Goal: Task Accomplishment & Management: Complete application form

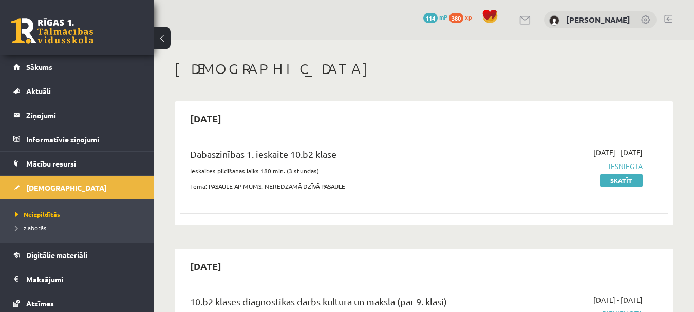
scroll to position [284, 0]
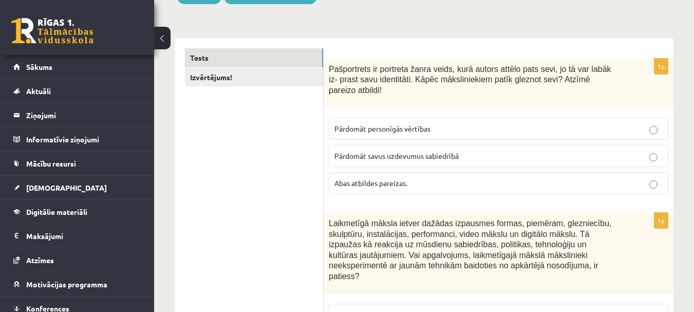
scroll to position [154, 0]
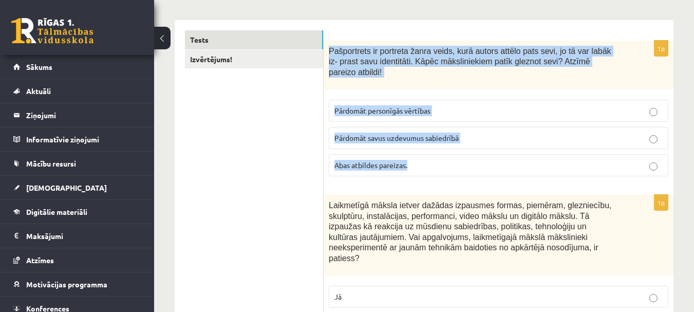
drag, startPoint x: 329, startPoint y: 49, endPoint x: 596, endPoint y: 157, distance: 288.6
click at [596, 157] on div "1p Pašportrets ir portreta žanra veids, kurā autors attēlo pats sevi, jo tā var…" at bounding box center [499, 113] width 350 height 144
copy div "Pašportrets ir portreta žanra veids, kurā autors attēlo pats sevi, jo tā var la…"
click at [645, 160] on p "Abas atbildes pareizas." at bounding box center [498, 165] width 328 height 11
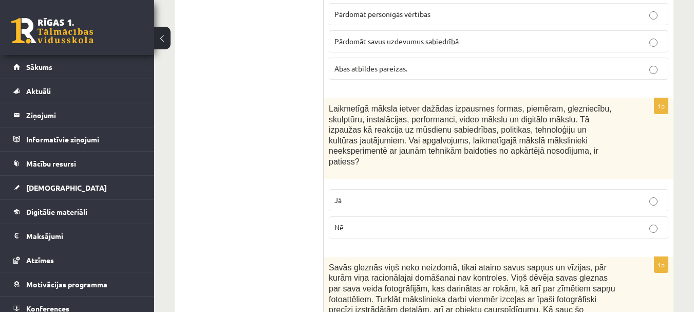
scroll to position [257, 0]
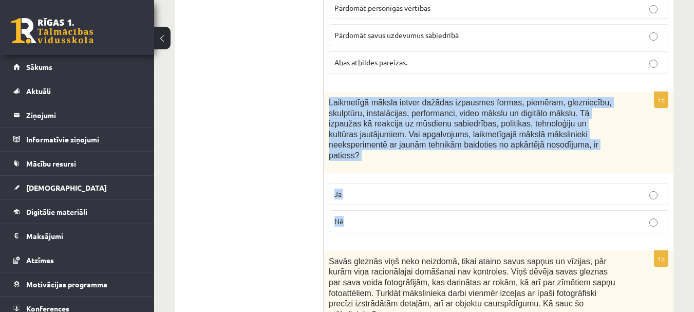
drag, startPoint x: 330, startPoint y: 90, endPoint x: 570, endPoint y: 199, distance: 263.0
click at [570, 199] on div "1p Laikmetīgā māksla ietver dažādas izpausmes formas, piemēram, glezniecību, sk…" at bounding box center [499, 166] width 350 height 148
copy div "Laikmetīgā māksla ietver dažādas izpausmes formas, piemēram, glezniecību, skulp…"
click at [648, 216] on p "Nē" at bounding box center [498, 221] width 328 height 11
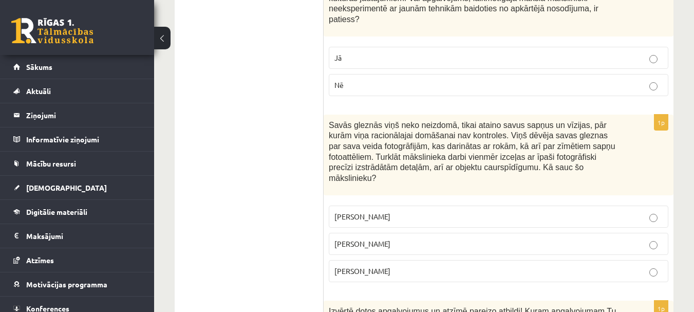
scroll to position [411, 0]
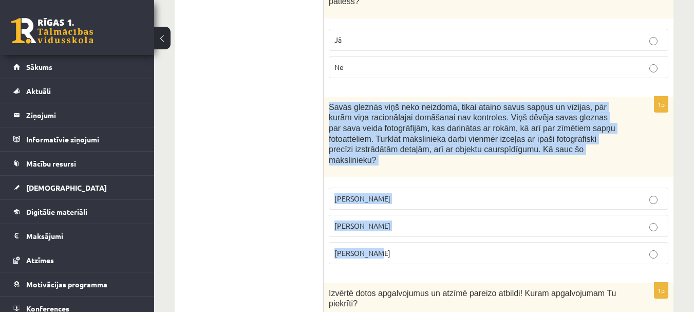
drag, startPoint x: 330, startPoint y: 85, endPoint x: 605, endPoint y: 225, distance: 308.8
click at [605, 225] on div "1p Savās gleznās viņš neko neizdomā, tikai ataino savus sapņus un vīzijas, pār …" at bounding box center [499, 185] width 350 height 176
click at [646, 220] on p "Salvadors Dalī" at bounding box center [498, 225] width 328 height 11
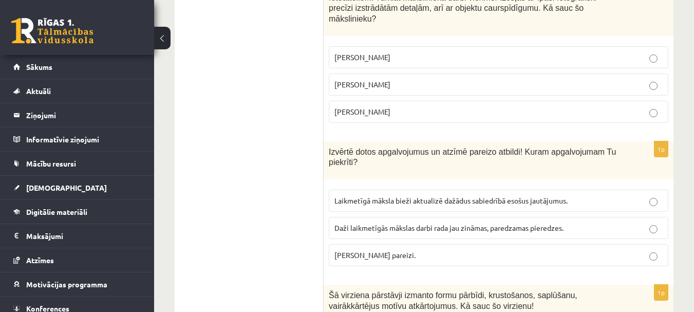
scroll to position [565, 0]
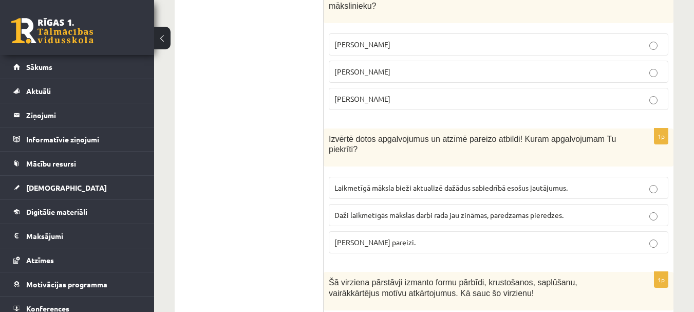
drag, startPoint x: 328, startPoint y: 107, endPoint x: 544, endPoint y: 219, distance: 243.3
click at [544, 219] on div "1p Izvērtē dotos apgalvojumus un atzīmē pareizo atbildi! Kuram apgalvojumam Tu …" at bounding box center [499, 195] width 350 height 134
copy div "Izvērtē dotos apgalvojumus un atzīmē pareizo atbildi! Kuram apgalvojumam Tu pie…"
click at [646, 237] on p "Abi apgalvojumi pareizi." at bounding box center [498, 242] width 328 height 11
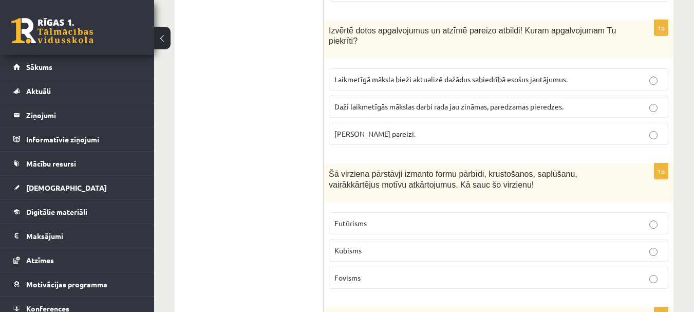
scroll to position [719, 0]
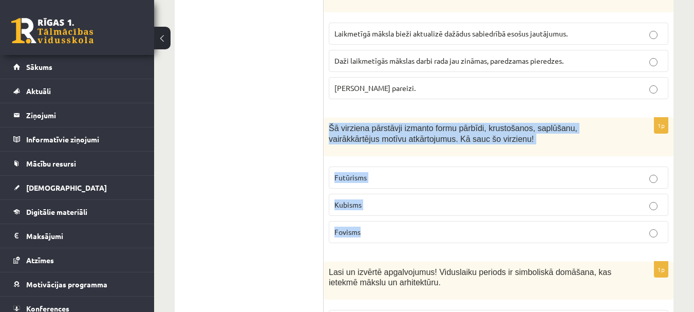
drag, startPoint x: 330, startPoint y: 97, endPoint x: 520, endPoint y: 217, distance: 225.1
click at [520, 217] on div "1p Šā virziena pārstāvji izmanto formu pārbīdi, krustošanos, saplūšanu, vairākk…" at bounding box center [499, 185] width 350 height 134
copy div "Šā virziena pārstāvji izmanto formu pārbīdi, krustošanos, saplūšanu, vairākkārt…"
click at [639, 199] on p "Kubisms" at bounding box center [498, 204] width 328 height 11
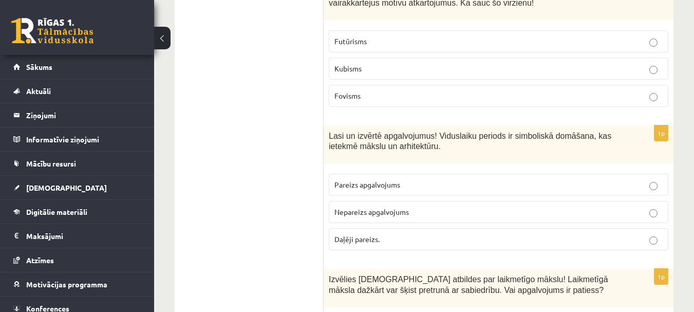
scroll to position [873, 0]
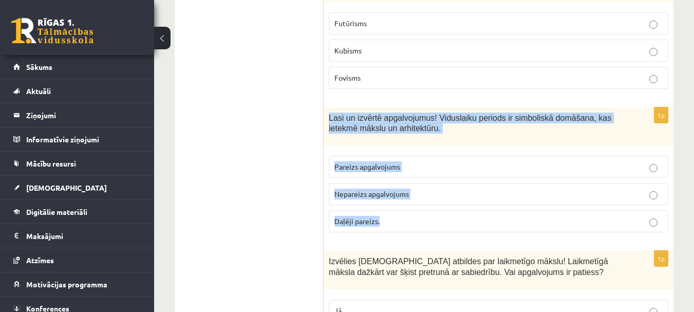
drag, startPoint x: 328, startPoint y: 85, endPoint x: 452, endPoint y: 193, distance: 163.8
click at [452, 193] on div "1p Lasi un izvērtē apgalvojumus! Viduslaiku periods ir simboliskā domāšana, kas…" at bounding box center [499, 174] width 350 height 134
copy div "Lasi un izvērtē apgalvojumus! Viduslaiku periods ir simboliskā domāšana, kas ie…"
click at [633, 161] on p "Pareizs apgalvojums" at bounding box center [498, 166] width 328 height 11
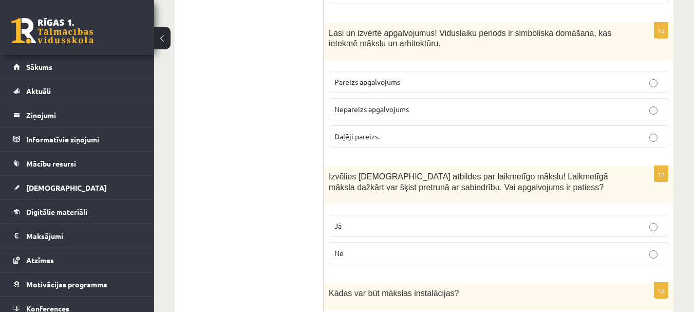
scroll to position [976, 0]
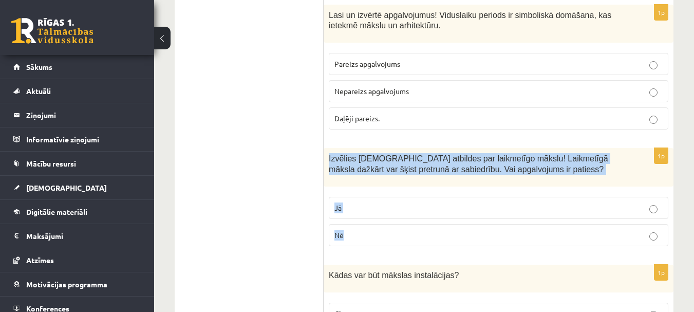
drag, startPoint x: 330, startPoint y: 127, endPoint x: 435, endPoint y: 222, distance: 142.2
click at [435, 222] on div "1p Izvēlies pareizās atbildes par laikmetīgo mākslu! Laikmetīgā māksla dažkārt …" at bounding box center [499, 201] width 350 height 106
copy div "Izvēlies pareizās atbildes par laikmetīgo mākslu! Laikmetīgā māksla dažkārt var…"
click at [491, 202] on p "Jā" at bounding box center [498, 207] width 328 height 11
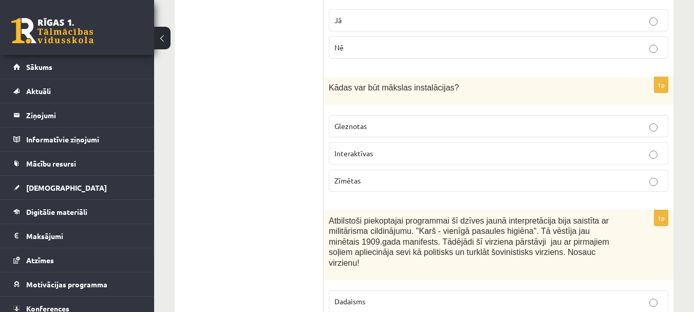
scroll to position [1182, 0]
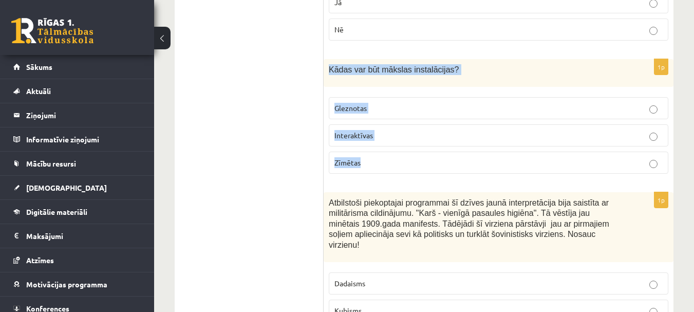
drag, startPoint x: 328, startPoint y: 35, endPoint x: 442, endPoint y: 132, distance: 149.1
click at [442, 132] on div "1p Kādas var būt mākslas instalācijas? Gleznotas Interaktīvas Zīmētas" at bounding box center [499, 120] width 350 height 123
copy div "Kādas var būt mākslas instalācijas? Gleznotas Interaktīvas Zīmētas"
click at [574, 130] on p "Interaktīvas" at bounding box center [498, 135] width 328 height 11
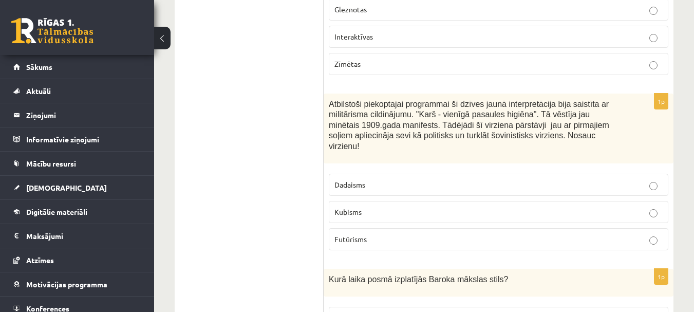
scroll to position [1284, 0]
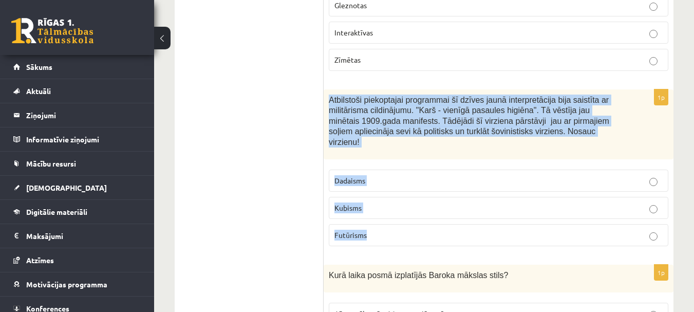
drag, startPoint x: 331, startPoint y: 67, endPoint x: 516, endPoint y: 194, distance: 224.7
click at [516, 194] on div "1p Atbilstoši piekoptajai programmai šī dzīves jaunā interpretācija bija saistī…" at bounding box center [499, 171] width 350 height 165
copy div "Atbilstoši piekoptajai programmai šī dzīves jaunā interpretācija bija saistīta …"
click at [595, 230] on p "Futūrisms" at bounding box center [498, 235] width 328 height 11
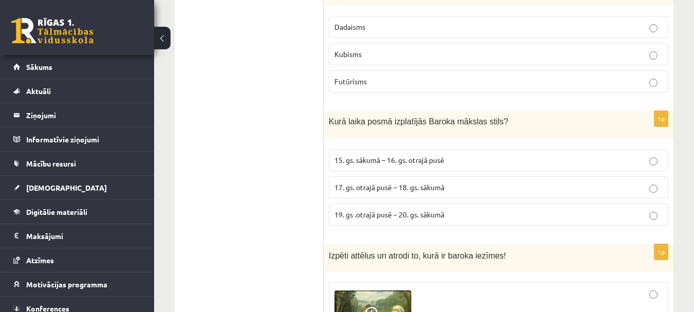
scroll to position [1438, 0]
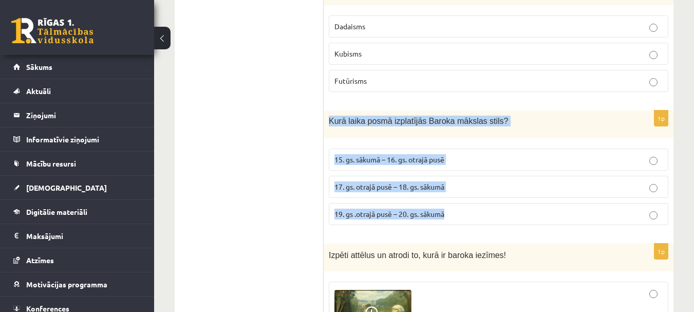
drag, startPoint x: 329, startPoint y: 81, endPoint x: 508, endPoint y: 177, distance: 203.0
click at [508, 177] on div "1p Kurā laika posmā izplatījās Baroka mākslas stils? 15. gs. sākumā – 16. gs. o…" at bounding box center [499, 171] width 350 height 123
copy div "Kurā laika posmā izplatījās Baroka mākslas stils? 15. gs. sākumā – 16. gs. otra…"
click at [395, 182] on span "17. gs. otrajā pusē – 18. gs. sākumā" at bounding box center [389, 186] width 110 height 9
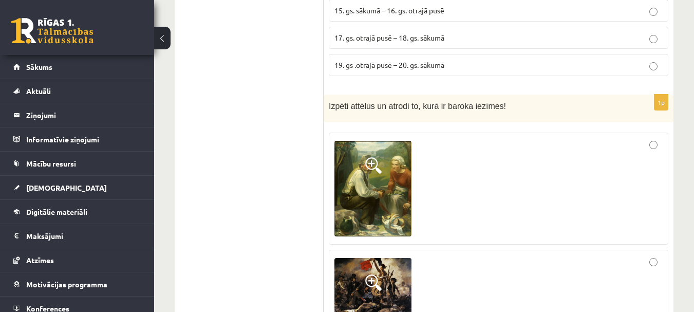
scroll to position [1593, 0]
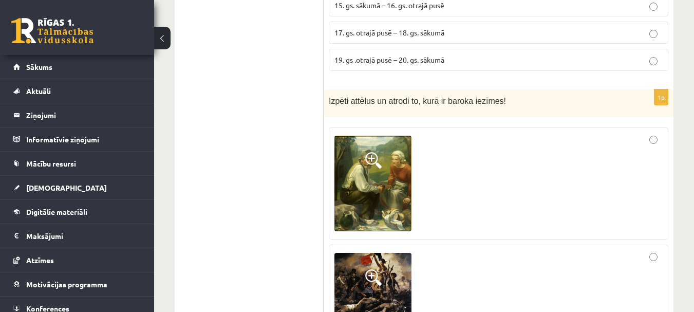
click at [367, 138] on img at bounding box center [372, 184] width 77 height 96
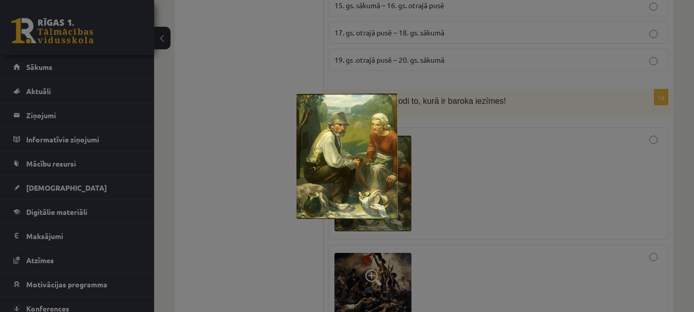
click at [448, 228] on div at bounding box center [347, 156] width 694 height 312
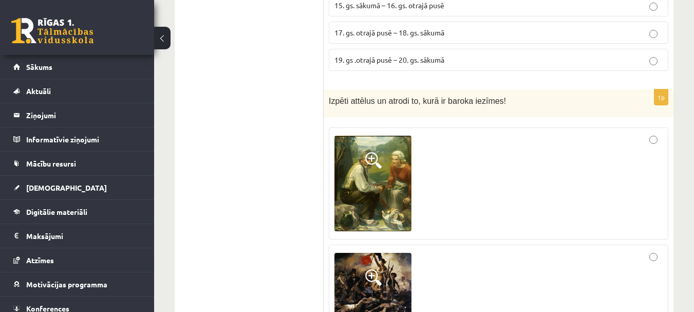
click at [400, 253] on img at bounding box center [372, 285] width 77 height 64
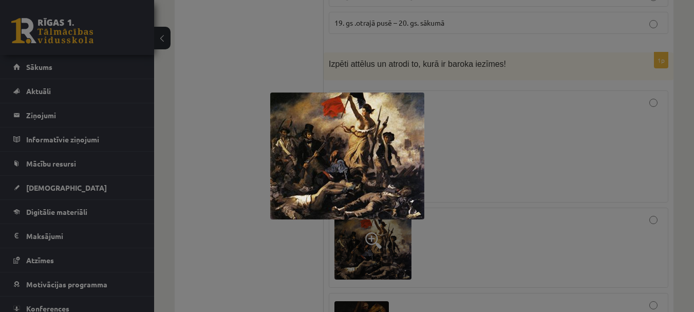
scroll to position [1695, 0]
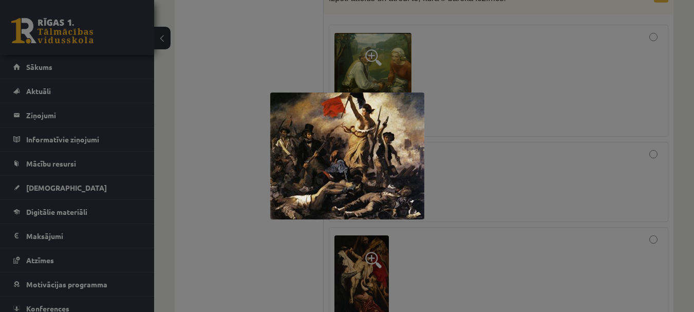
click at [475, 201] on div at bounding box center [347, 156] width 694 height 312
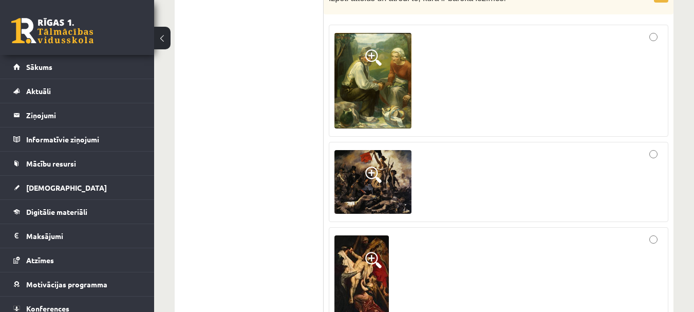
click at [372, 239] on img at bounding box center [361, 275] width 54 height 81
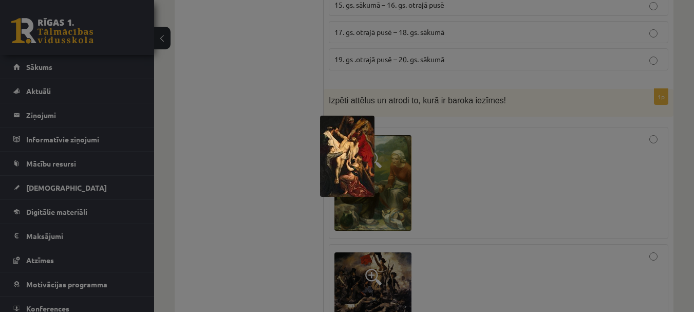
scroll to position [1593, 0]
click at [458, 194] on div at bounding box center [347, 156] width 694 height 312
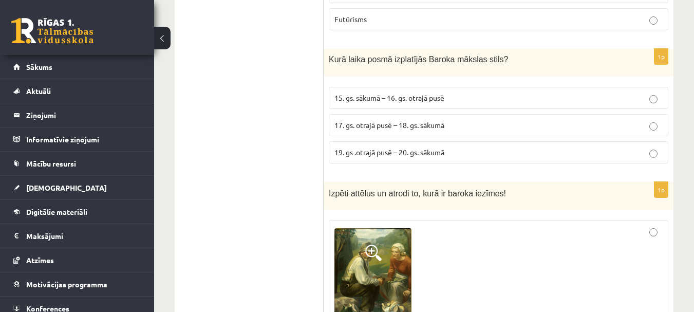
scroll to position [1490, 0]
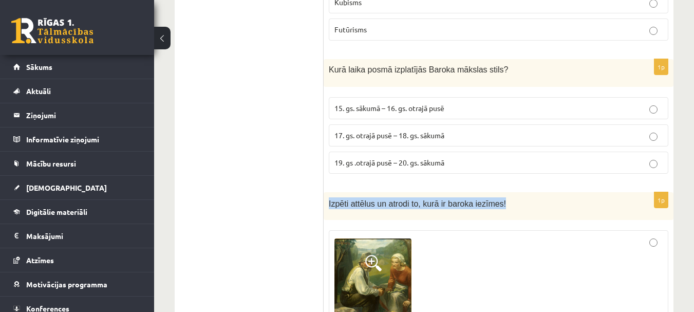
drag, startPoint x: 326, startPoint y: 159, endPoint x: 515, endPoint y: 168, distance: 188.7
click at [515, 192] on div "Izpēti attēlus un atrodi to, kurā ir baroka iezīmes!" at bounding box center [499, 206] width 350 height 28
copy span "Izpēti attēlus un atrodi to, kurā ir baroka iezīmes!"
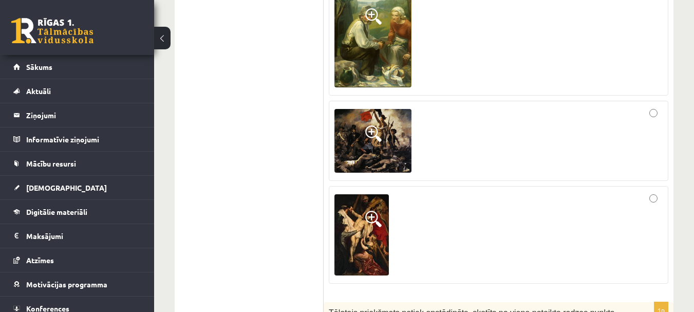
scroll to position [1747, 0]
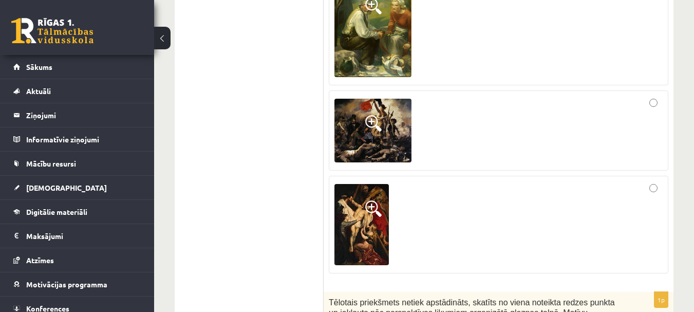
click at [642, 181] on div at bounding box center [498, 224] width 328 height 86
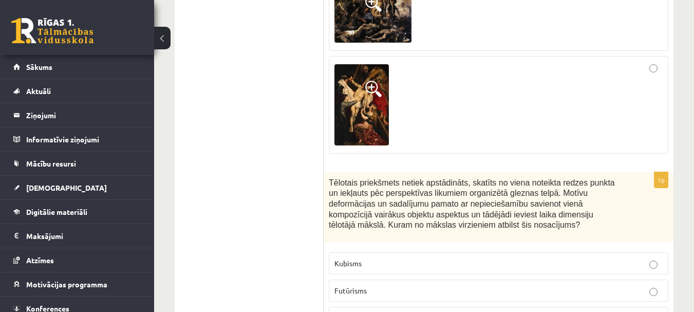
scroll to position [1901, 0]
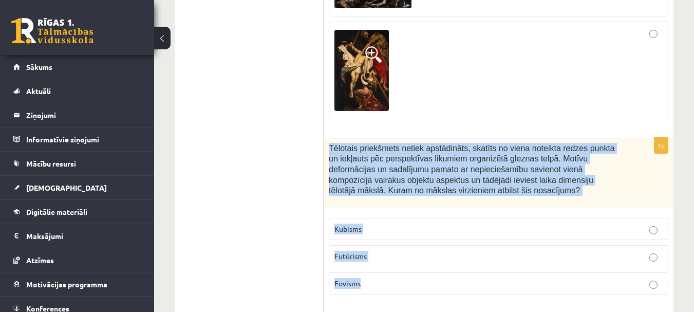
drag, startPoint x: 330, startPoint y: 104, endPoint x: 517, endPoint y: 244, distance: 233.4
click at [517, 244] on div "1p Tēlotais priekšmets netiek apstādināts, skatīts no viena noteikta redzes pun…" at bounding box center [499, 220] width 350 height 165
click at [635, 223] on p "Kubisms" at bounding box center [498, 228] width 328 height 11
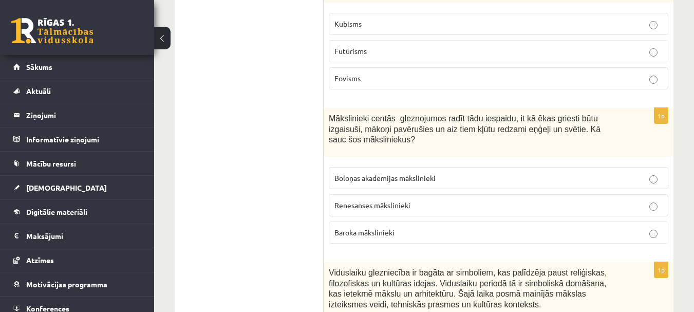
scroll to position [2106, 0]
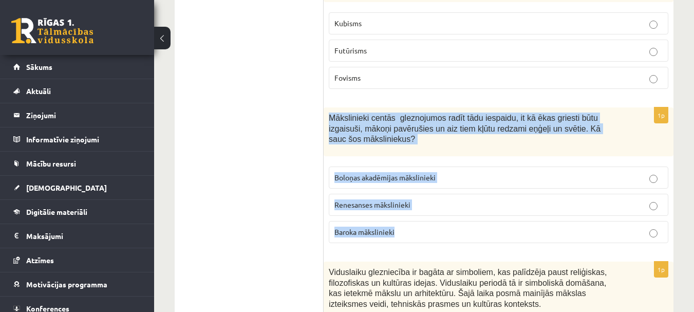
drag, startPoint x: 329, startPoint y: 75, endPoint x: 506, endPoint y: 190, distance: 210.5
click at [506, 190] on div "1p Mākslinieki centās gleznojumos radīt tādu iespaidu, it kā ēkas griesti būtu …" at bounding box center [499, 179] width 350 height 144
click at [639, 227] on p "Baroka mākslinieki" at bounding box center [498, 232] width 328 height 11
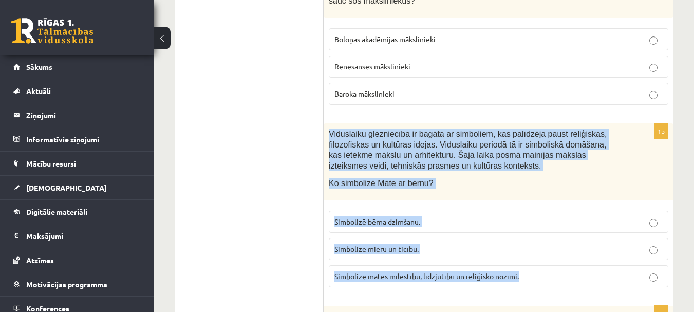
scroll to position [2260, 0]
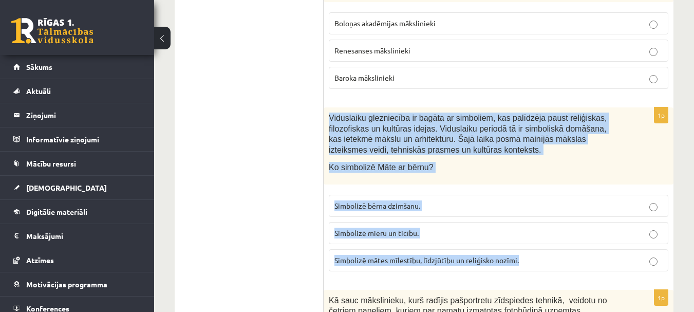
drag, startPoint x: 330, startPoint y: 126, endPoint x: 554, endPoint y: 232, distance: 247.9
click at [554, 232] on div "1p Viduslaiku glezniecība ir bagāta ar simboliem, kas palīdzēja paust reliģiska…" at bounding box center [499, 193] width 350 height 172
click at [601, 255] on p "Simbolizē mātes mīlestību, līdzjūtību un reliģisko nozīmi." at bounding box center [498, 260] width 328 height 11
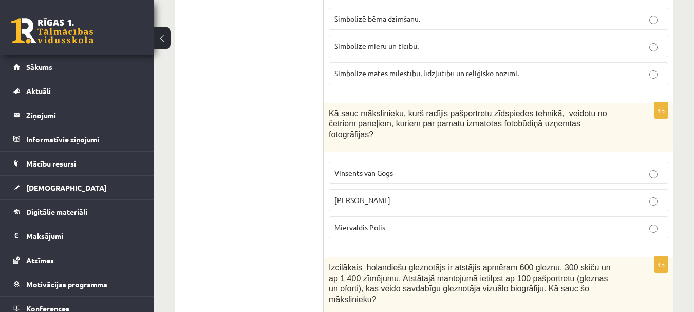
scroll to position [2466, 0]
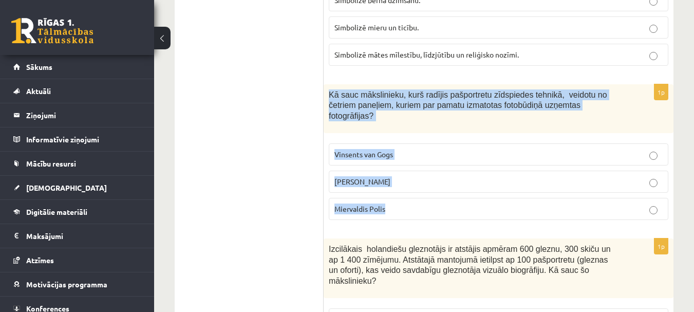
drag, startPoint x: 330, startPoint y: 52, endPoint x: 467, endPoint y: 159, distance: 173.9
click at [467, 159] on div "1p Kā sauc mākslinieku, kurš radījis pašportretu zīdspiedes tehnikā, veidotu no…" at bounding box center [499, 156] width 350 height 144
click at [643, 203] on p "Miervaldis Polis" at bounding box center [498, 208] width 328 height 11
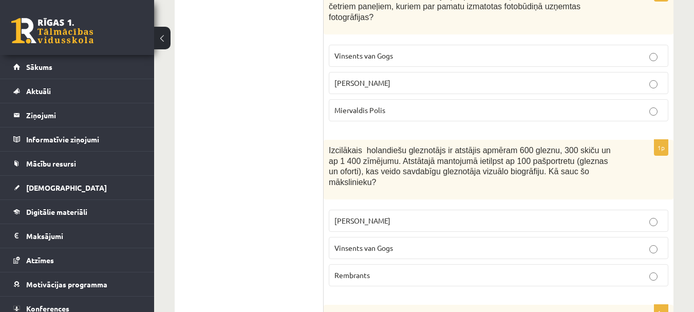
scroll to position [2569, 0]
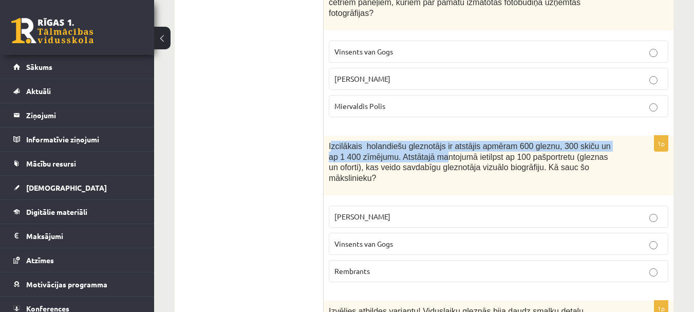
drag, startPoint x: 330, startPoint y: 93, endPoint x: 405, endPoint y: 107, distance: 75.8
click at [407, 142] on span "Izcilākais holandiešu gleznotājs ir atstājis apmēram 600 gleznu, 300 skiču un a…" at bounding box center [470, 162] width 282 height 41
click at [340, 142] on span "Izcilākais holandiešu gleznotājs ir atstājis apmēram 600 gleznu, 300 skiču un a…" at bounding box center [470, 162] width 282 height 41
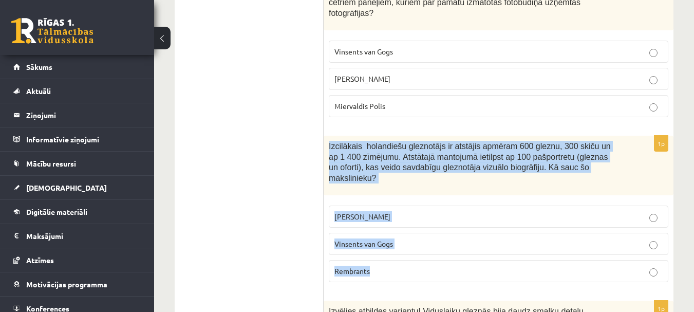
drag, startPoint x: 325, startPoint y: 92, endPoint x: 440, endPoint y: 212, distance: 165.7
click at [440, 212] on div "1p Izcilākais holandiešu gleznotājs ir atstājis apmēram 600 gleznu, 300 skiču u…" at bounding box center [499, 213] width 350 height 155
click at [579, 266] on p "Rembrants" at bounding box center [498, 271] width 328 height 11
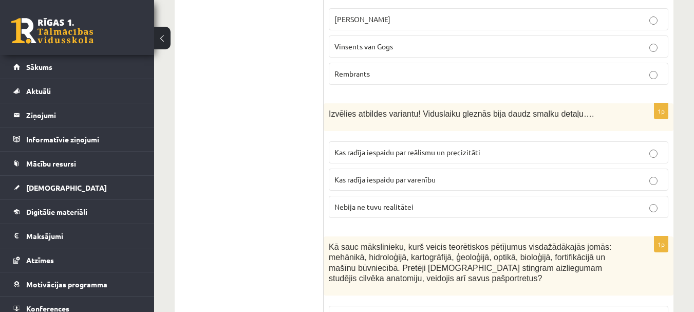
scroll to position [2774, 0]
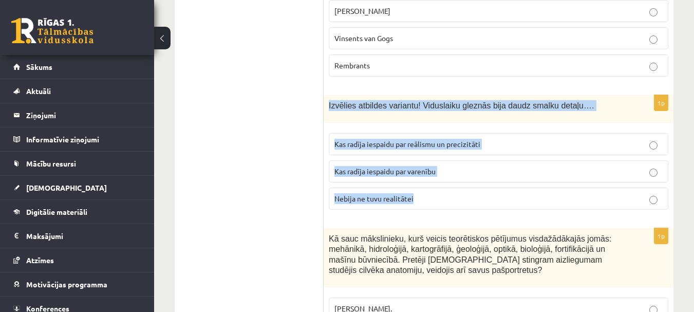
drag, startPoint x: 326, startPoint y: 42, endPoint x: 521, endPoint y: 144, distance: 219.9
click at [521, 144] on div "1p Izvēlies atbildes variantu! Viduslaiku gleznās bija daudz smalku detaļu…. Ka…" at bounding box center [499, 156] width 350 height 123
click at [565, 139] on p "Kas radīja iespaidu par reālismu un precizitāti" at bounding box center [498, 144] width 328 height 11
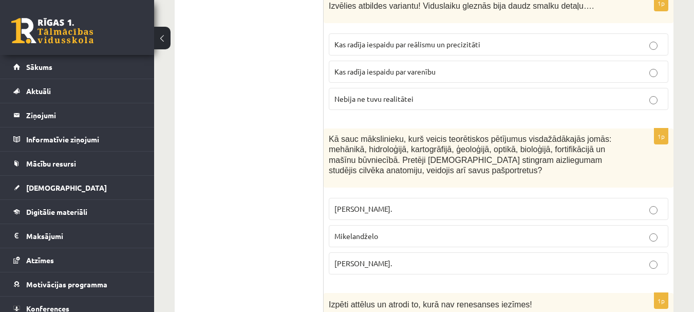
scroll to position [2877, 0]
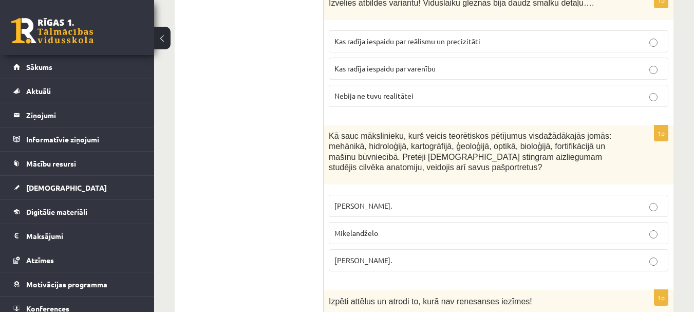
drag, startPoint x: 327, startPoint y: 69, endPoint x: 454, endPoint y: 208, distance: 188.0
click at [454, 208] on div "1p Kā sauc mākslinieku, kurš veicis teorētiskos pētījumus visdažādākajās jomās:…" at bounding box center [499, 202] width 350 height 155
click at [511, 255] on p "Leonardo da Vinči." at bounding box center [498, 260] width 328 height 11
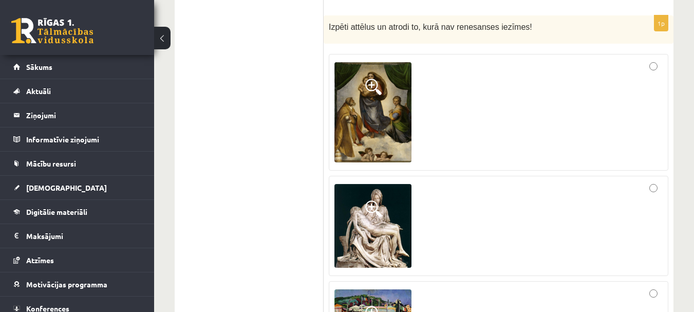
scroll to position [3134, 0]
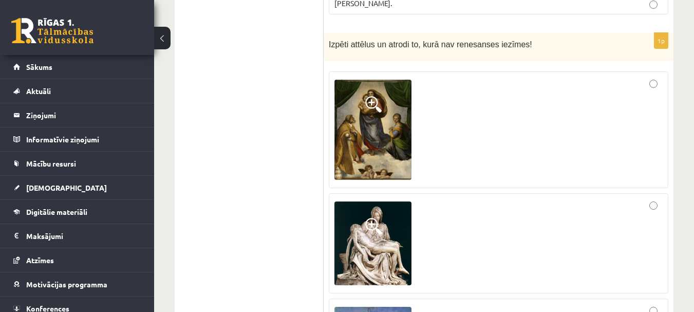
click at [379, 80] on img at bounding box center [372, 130] width 77 height 100
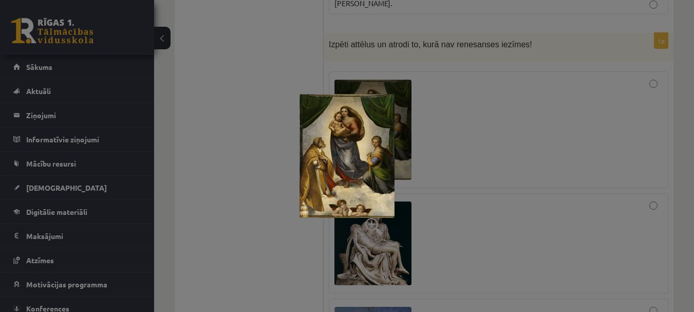
click at [441, 196] on div at bounding box center [347, 156] width 694 height 312
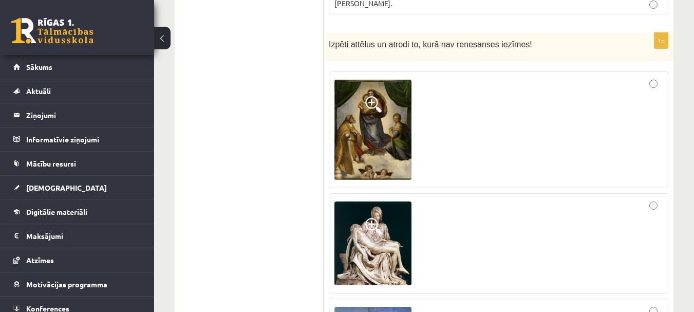
click at [371, 201] on img at bounding box center [372, 243] width 77 height 84
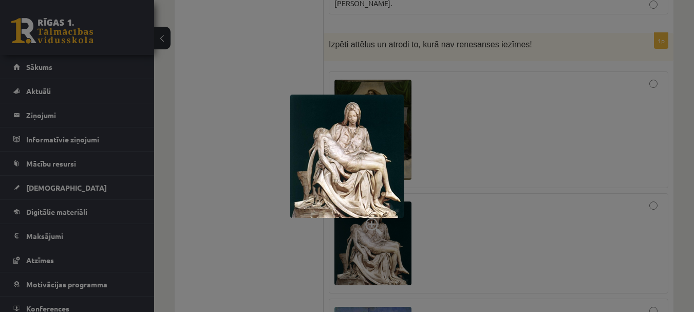
click at [425, 191] on div at bounding box center [347, 156] width 694 height 312
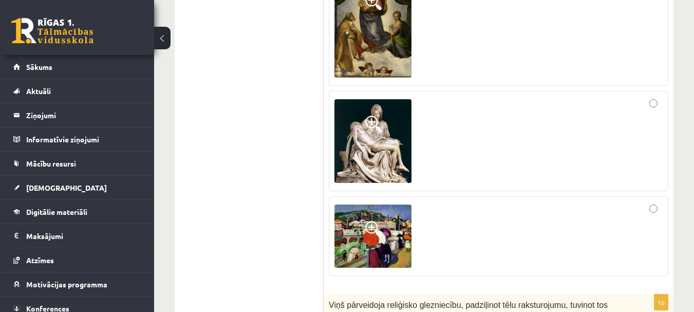
scroll to position [3237, 0]
click at [387, 204] on img at bounding box center [372, 235] width 77 height 63
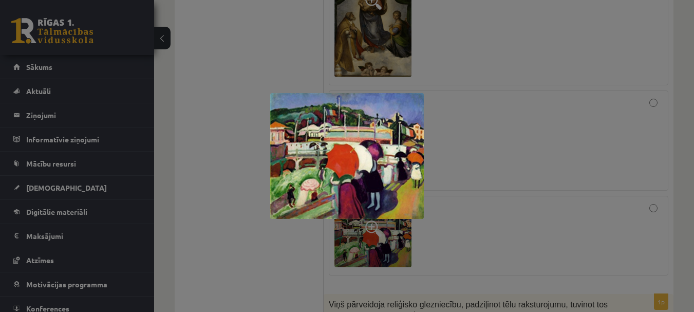
click at [463, 196] on div at bounding box center [347, 156] width 694 height 312
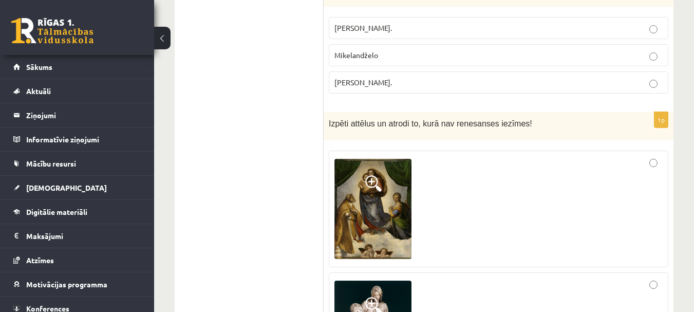
scroll to position [3031, 0]
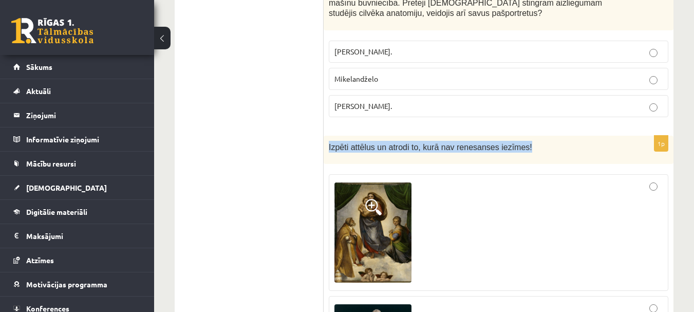
drag, startPoint x: 327, startPoint y: 83, endPoint x: 519, endPoint y: 83, distance: 192.1
click at [519, 136] on div "Izpēti attēlus un atrodi to, kurā nav renesanses iezīmes!" at bounding box center [499, 150] width 350 height 28
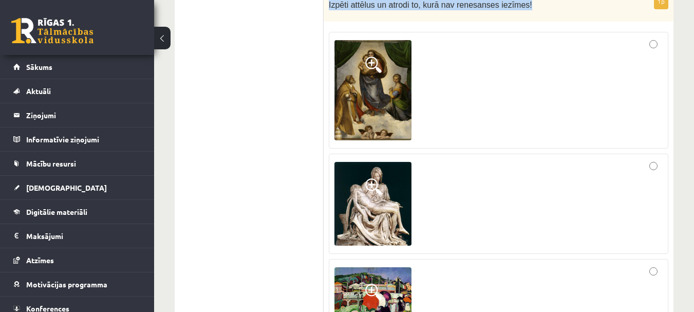
scroll to position [3185, 0]
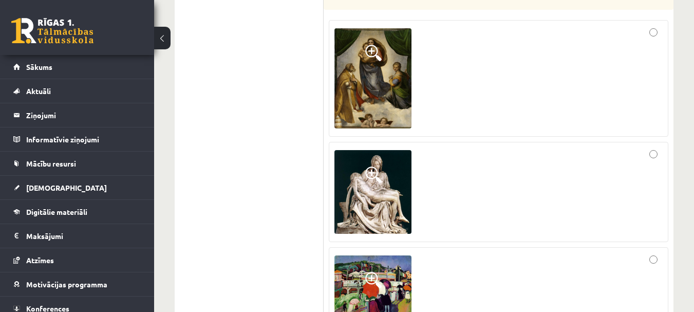
click at [456, 253] on div at bounding box center [498, 287] width 328 height 68
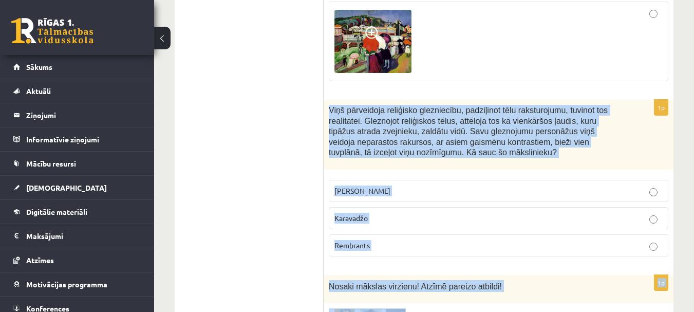
scroll to position [3442, 0]
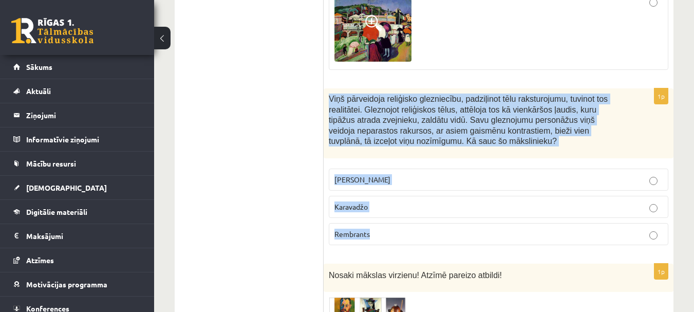
drag, startPoint x: 328, startPoint y: 137, endPoint x: 517, endPoint y: 186, distance: 195.9
click at [517, 186] on div "1p Viņš pārveidoja reliģisko glezniecību, padziļinot tēlu raksturojumu, tuvinot…" at bounding box center [499, 170] width 350 height 165
click at [519, 201] on p "Karavadžo" at bounding box center [498, 206] width 328 height 11
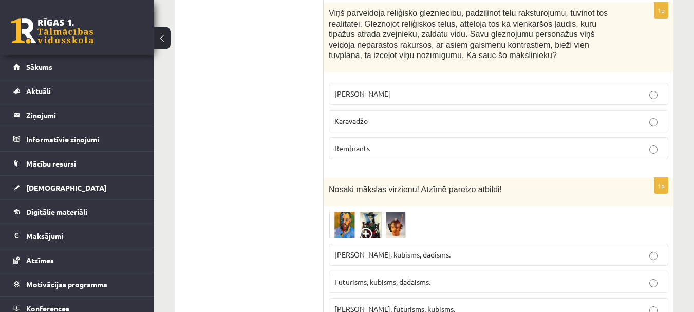
scroll to position [3545, 0]
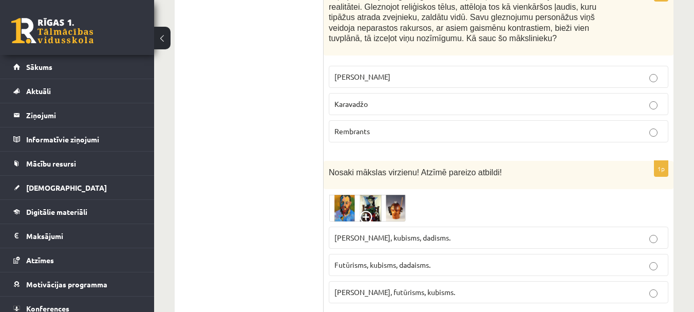
click at [368, 194] on img at bounding box center [367, 207] width 77 height 27
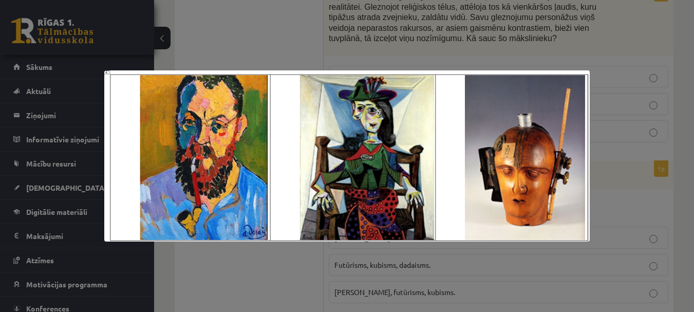
click at [370, 168] on img at bounding box center [347, 155] width 486 height 171
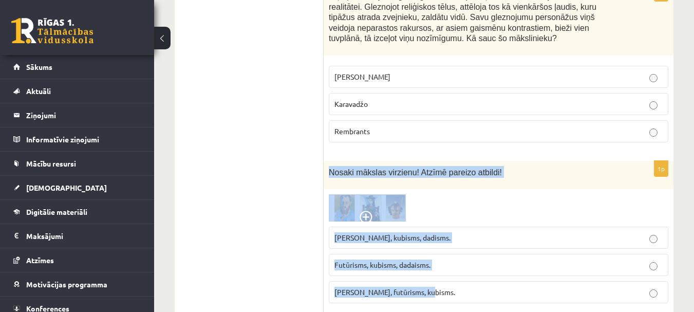
drag, startPoint x: 329, startPoint y: 108, endPoint x: 503, endPoint y: 233, distance: 213.9
click at [503, 233] on div "1p Nosaki mākslas virzienu! Atzīmē pareizo atbildi! Fovisms, kubisms, dadisms. …" at bounding box center [499, 236] width 350 height 150
click at [473, 194] on div at bounding box center [499, 207] width 340 height 27
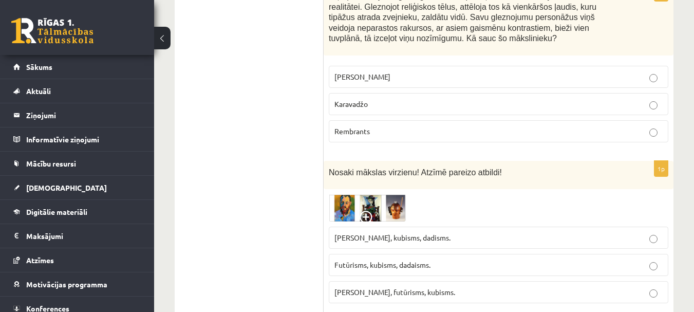
click at [366, 211] on span at bounding box center [368, 219] width 16 height 16
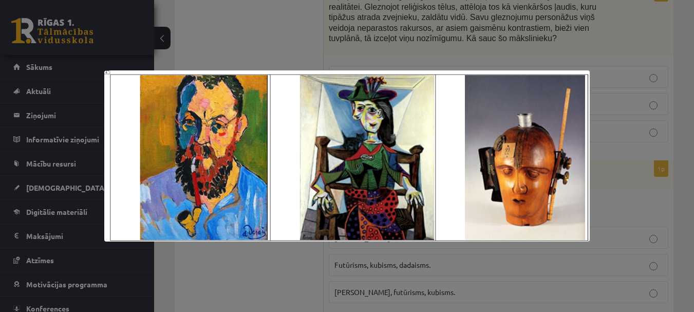
click at [416, 61] on div at bounding box center [347, 156] width 694 height 312
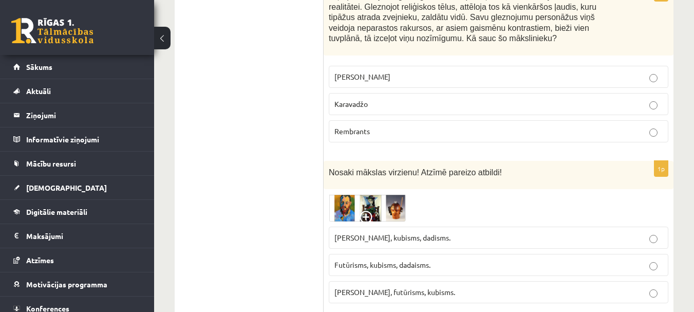
click at [493, 232] on p "Fovisms, kubisms, dadisms." at bounding box center [498, 237] width 328 height 11
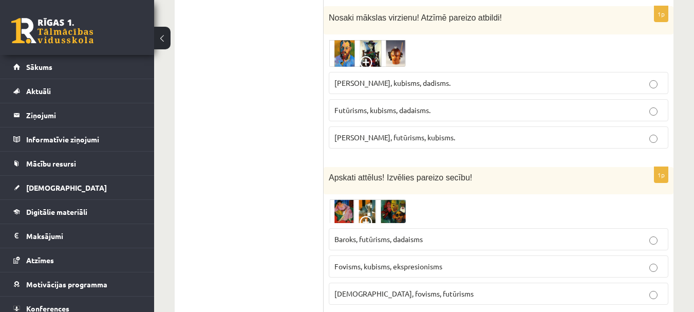
scroll to position [3750, 0]
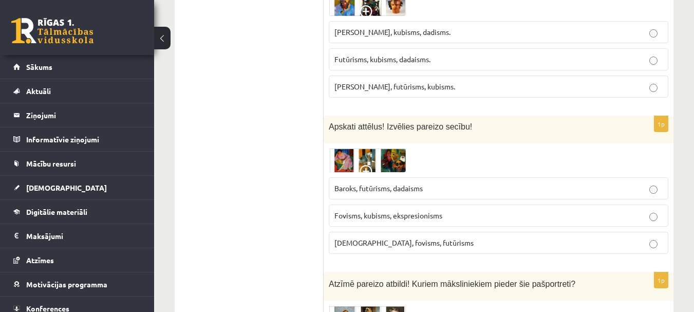
click at [367, 148] on img at bounding box center [367, 160] width 77 height 24
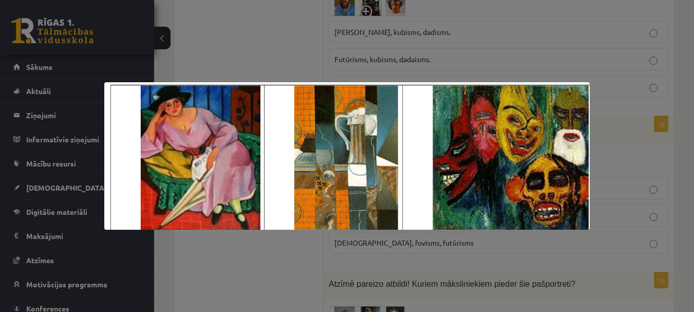
click at [413, 248] on div at bounding box center [347, 156] width 694 height 312
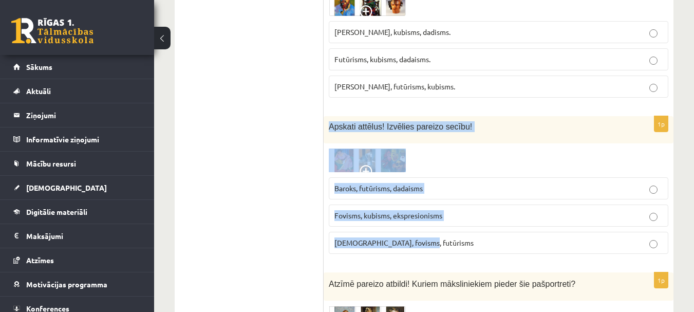
drag, startPoint x: 328, startPoint y: 61, endPoint x: 496, endPoint y: 179, distance: 204.7
click at [496, 179] on div "1p Apskati attēlus! Izvēlies pareizo secību! Baroks, futūrisms, dadaisms Fovism…" at bounding box center [499, 189] width 350 height 146
click at [461, 210] on p "Fovisms, kubisms, ekspresionisms" at bounding box center [498, 215] width 328 height 11
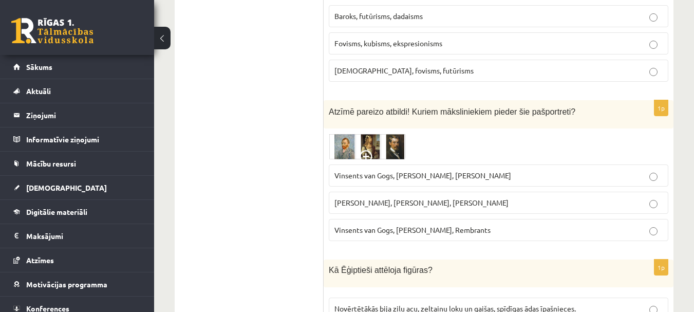
scroll to position [3904, 0]
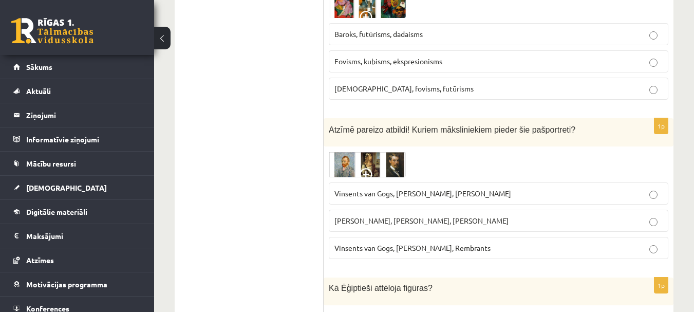
click at [364, 152] on img at bounding box center [367, 165] width 77 height 26
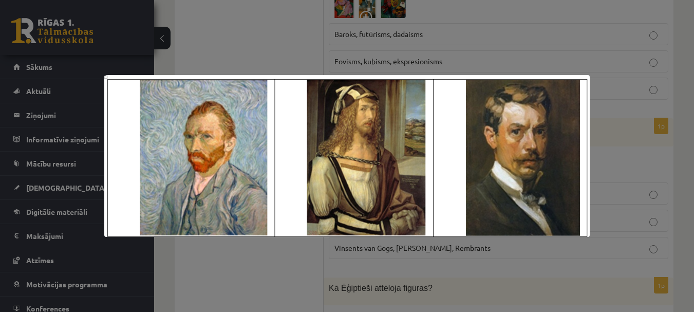
click at [480, 247] on div at bounding box center [347, 156] width 694 height 312
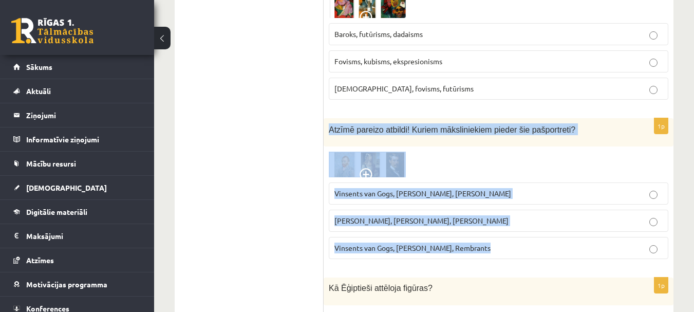
drag, startPoint x: 327, startPoint y: 66, endPoint x: 556, endPoint y: 191, distance: 260.7
click at [556, 191] on div "1p Atzīmē pareizo atbildi! Kuriem māksliniekiem pieder šie pašportreti? Vinsent…" at bounding box center [499, 192] width 350 height 149
click at [551, 188] on p "Vinsents van Gogs, Albrehts Dīrers, Janis Rozentāls" at bounding box center [498, 193] width 328 height 11
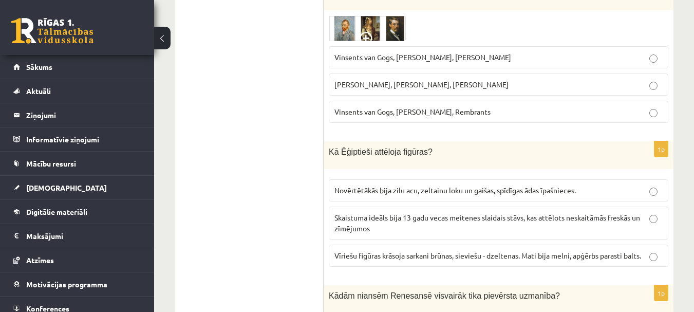
scroll to position [4058, 0]
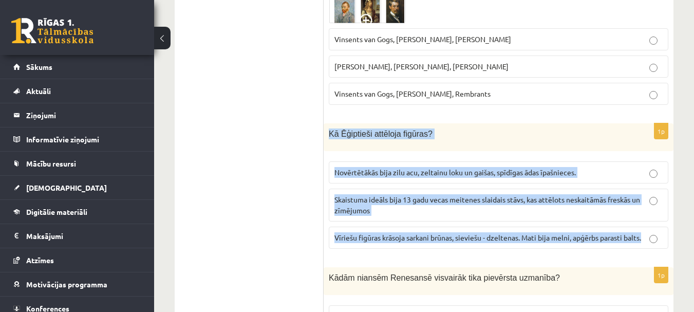
drag, startPoint x: 328, startPoint y: 68, endPoint x: 679, endPoint y: 182, distance: 369.4
click at [613, 227] on label "Vīriešu figūras krāsoja sarkani brūnas, sieviešu - dzeltenas. Mati bija melni, …" at bounding box center [499, 238] width 340 height 22
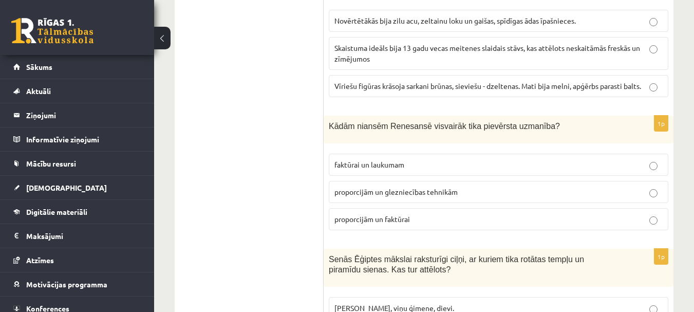
scroll to position [4213, 0]
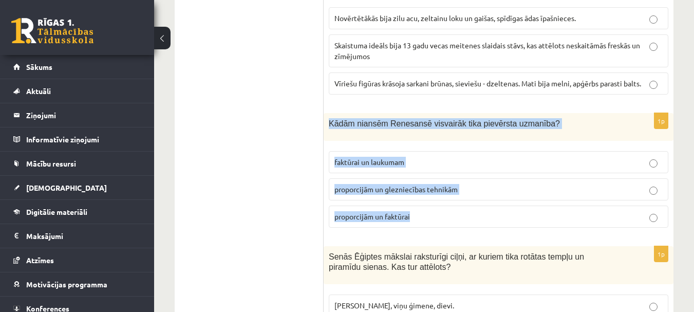
drag, startPoint x: 326, startPoint y: 58, endPoint x: 532, endPoint y: 144, distance: 224.0
click at [532, 144] on div "1p Kādām niansēm Renesansē visvairāk tika pievērsta uzmanība? faktūrai un lauku…" at bounding box center [499, 174] width 350 height 123
click at [579, 184] on p "proporcijām un glezniecības tehnikām" at bounding box center [498, 189] width 328 height 11
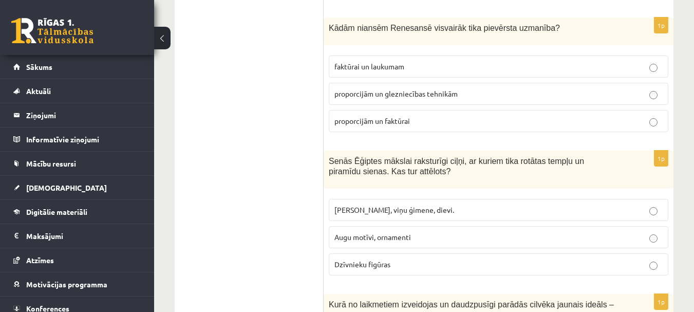
scroll to position [4315, 0]
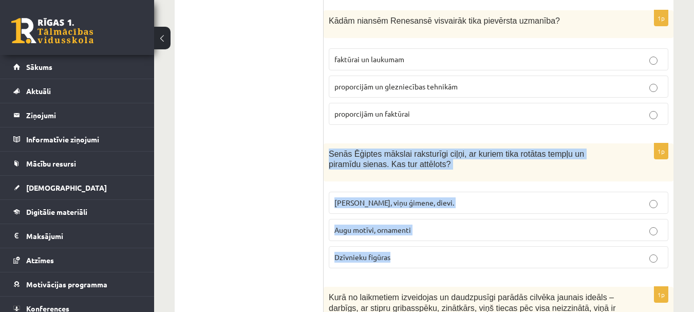
drag, startPoint x: 329, startPoint y: 89, endPoint x: 489, endPoint y: 193, distance: 190.8
click at [489, 193] on div "1p Senās Ēģiptes mākslai raksturīgi ciļņi, ar kuriem tika rotātas tempļu un pir…" at bounding box center [499, 210] width 350 height 134
click at [495, 192] on label "Faraoni, viņu ģimene, dievi." at bounding box center [499, 203] width 340 height 22
click at [501, 197] on p "Faraoni, viņu ģimene, dievi." at bounding box center [498, 202] width 328 height 11
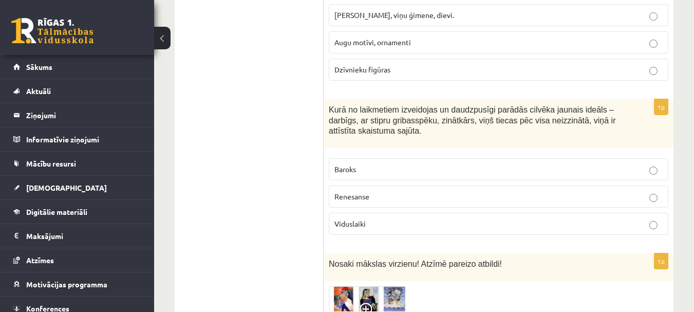
scroll to position [4521, 0]
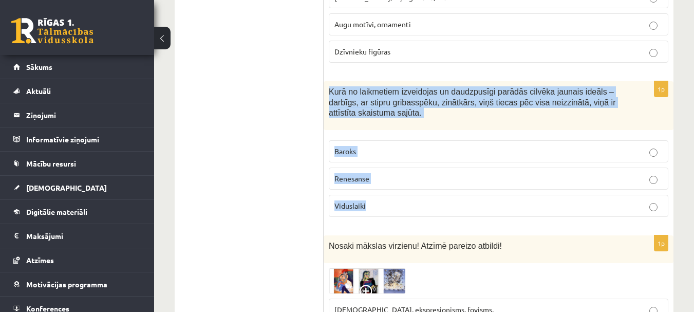
drag, startPoint x: 329, startPoint y: 28, endPoint x: 503, endPoint y: 146, distance: 211.2
click at [503, 146] on div "1p Kurā no laikmetiem izveidojas un daudzpusīgi parādās cilvēka jaunais ideāls …" at bounding box center [499, 153] width 350 height 144
click at [475, 173] on p "Renesanse" at bounding box center [498, 178] width 328 height 11
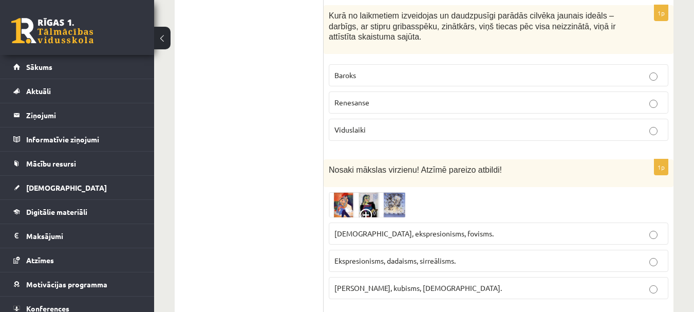
scroll to position [4624, 0]
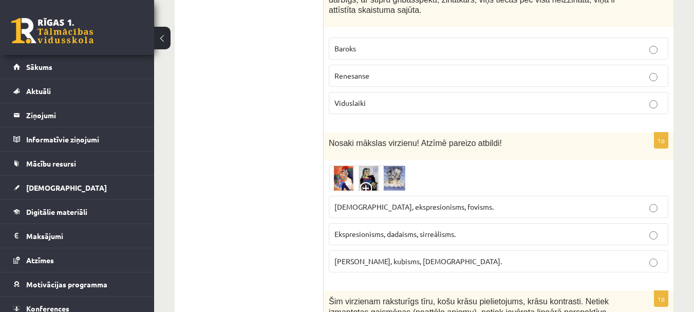
click at [371, 165] on img at bounding box center [367, 177] width 77 height 25
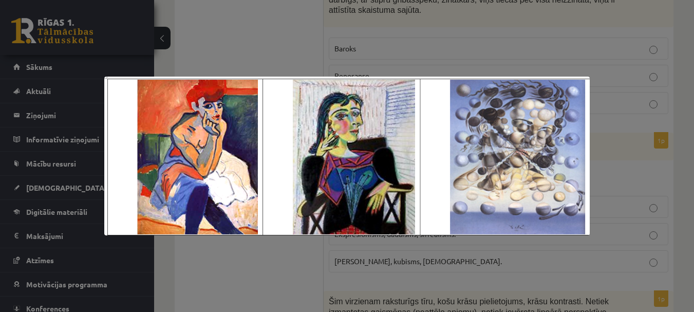
click at [372, 143] on img at bounding box center [347, 156] width 486 height 159
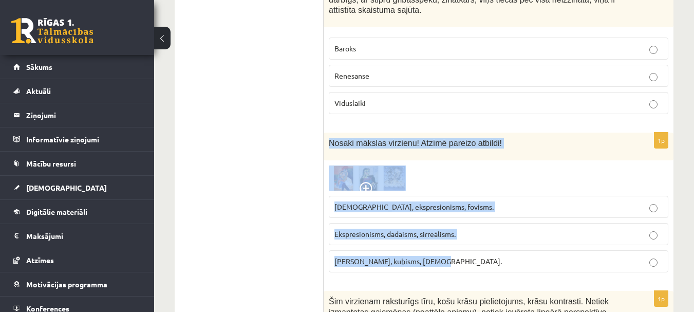
drag, startPoint x: 328, startPoint y: 79, endPoint x: 481, endPoint y: 201, distance: 195.6
click at [481, 201] on div "1p Nosaki mākslas virzienu! Atzīmē pareizo atbildi! Sirreālisms, ekspresionisms…" at bounding box center [499, 207] width 350 height 148
click at [504, 201] on p "Sirreālisms, ekspresionisms, fovisms." at bounding box center [498, 206] width 328 height 11
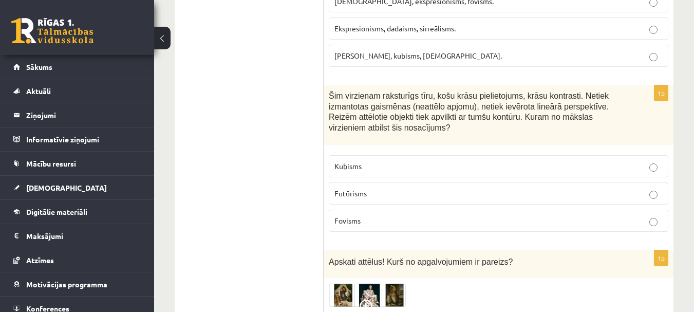
scroll to position [4778, 0]
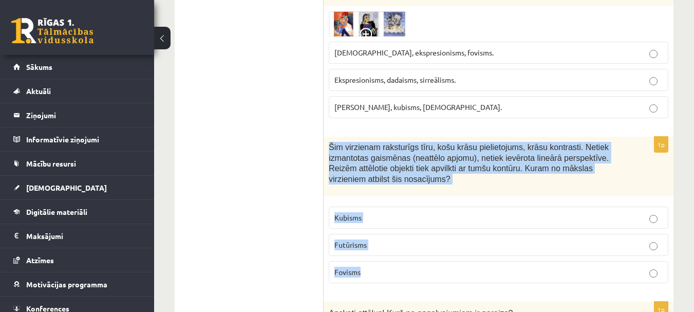
drag, startPoint x: 329, startPoint y: 81, endPoint x: 494, endPoint y: 220, distance: 216.2
click at [494, 220] on div "1p Šim virzienam raksturīgs tīru, košu krāsu pielietojums, krāsu kontrasti. Net…" at bounding box center [499, 214] width 350 height 155
click at [493, 267] on p "Fovisms" at bounding box center [498, 272] width 328 height 11
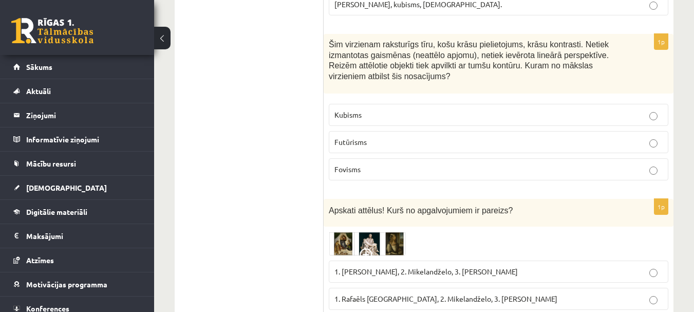
scroll to position [4882, 0]
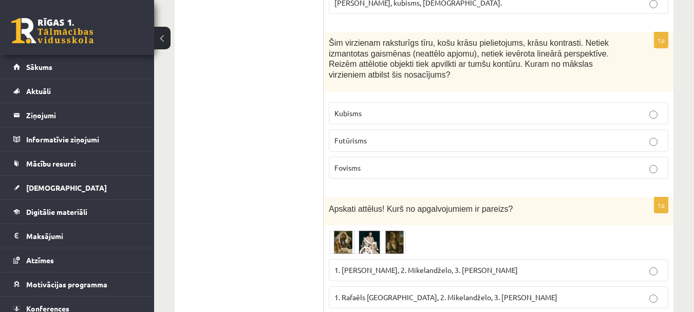
click at [352, 230] on img at bounding box center [367, 242] width 77 height 24
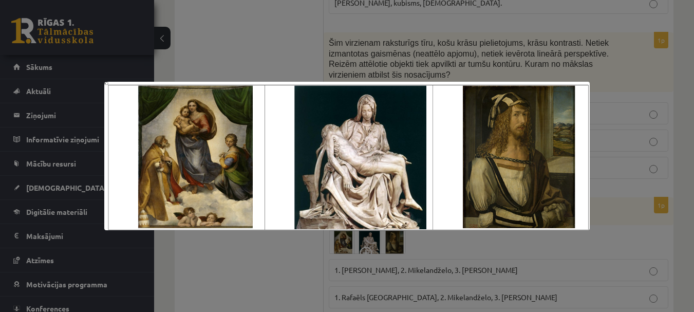
click at [410, 60] on div at bounding box center [347, 156] width 694 height 312
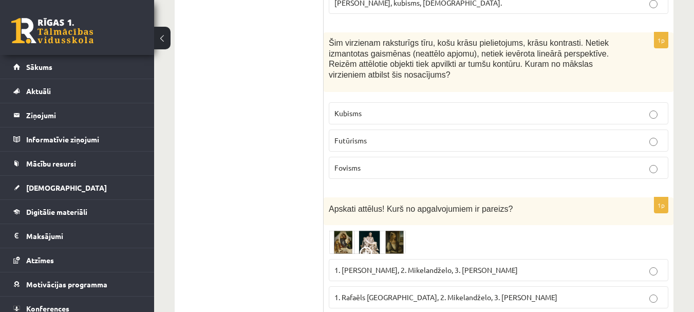
drag, startPoint x: 329, startPoint y: 145, endPoint x: 576, endPoint y: 272, distance: 278.2
click at [576, 272] on div "1p Apskati attēlus! Kurš no apgalvojumiem ir pareizs? 1. Leonardo da Vinči, 2. …" at bounding box center [499, 270] width 350 height 146
click at [362, 230] on img at bounding box center [367, 242] width 77 height 24
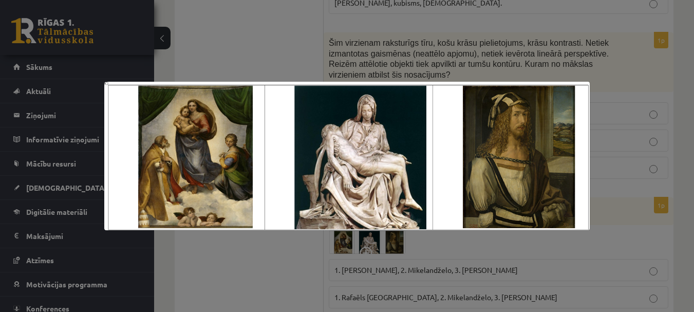
click at [277, 256] on div at bounding box center [347, 156] width 694 height 312
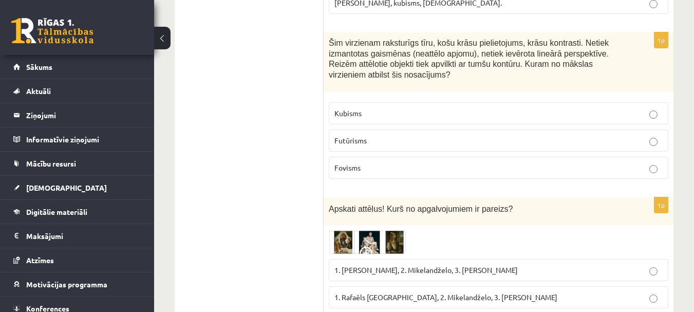
click at [593, 292] on p "1. Rafaēls Sancio da Urbīno, 2. Mikelandželo, 3. Albrehts Dīrers" at bounding box center [498, 297] width 328 height 11
click at [591, 292] on p "1. Rafaēls Sancio da Urbīno, 2. Mikelandželo, 3. Albrehts Dīrers" at bounding box center [498, 297] width 328 height 11
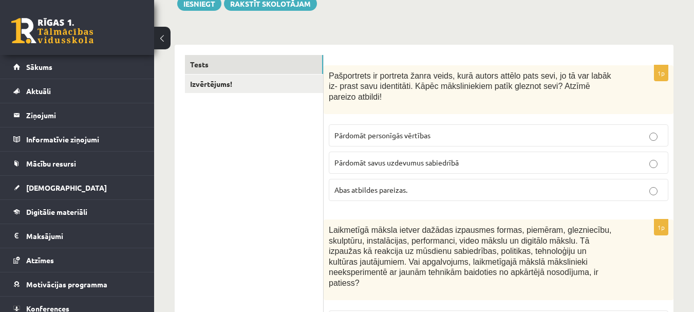
scroll to position [0, 0]
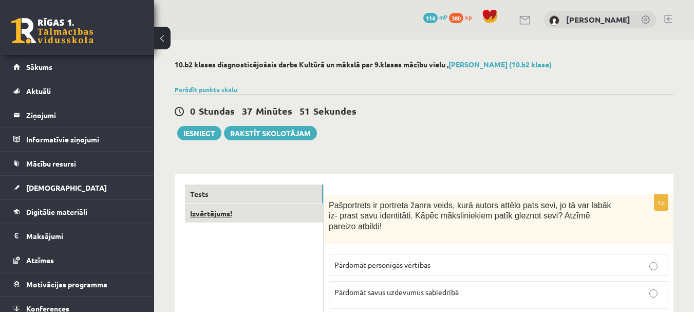
click at [203, 216] on link "Izvērtējums!" at bounding box center [254, 213] width 138 height 19
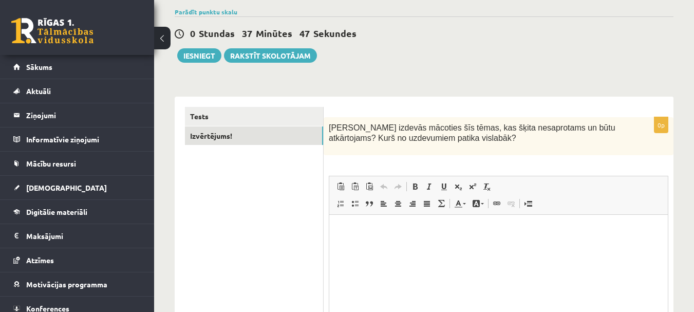
scroll to position [103, 0]
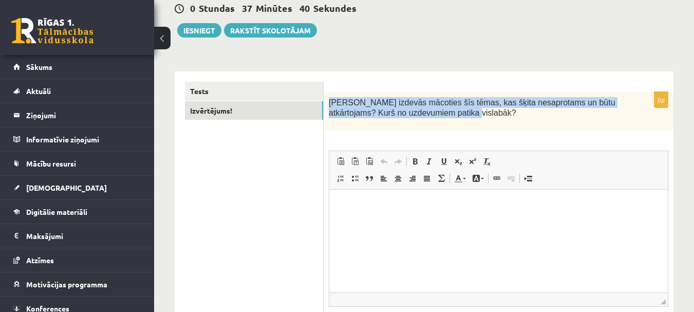
drag, startPoint x: 334, startPoint y: 101, endPoint x: 453, endPoint y: 117, distance: 119.7
click at [453, 117] on p "Kas izdevās mācoties šīs tēmas, kas šķita nesaprotams un būtu atkārtojams? Kurš…" at bounding box center [473, 107] width 288 height 21
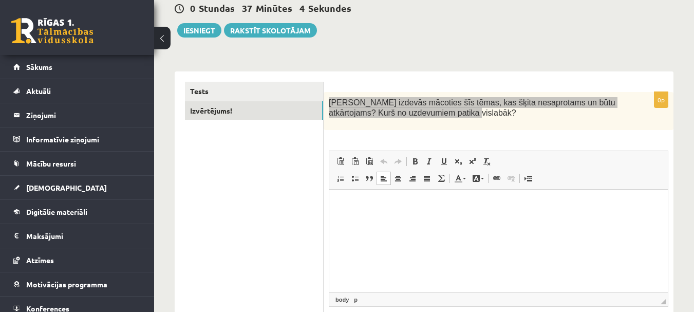
click at [378, 215] on html at bounding box center [498, 205] width 339 height 31
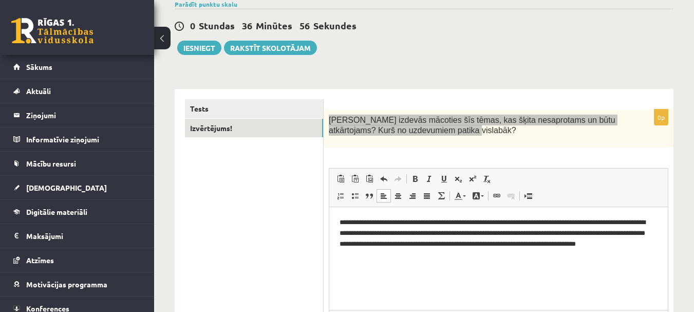
scroll to position [84, 0]
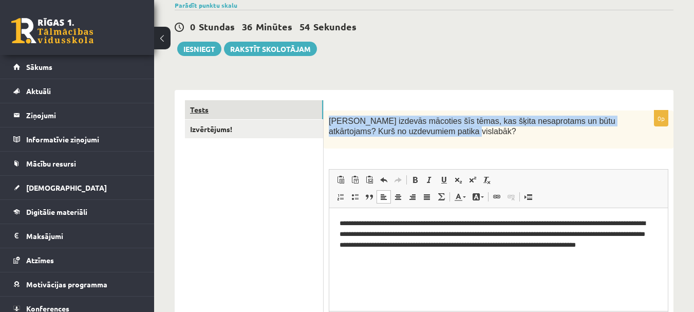
click at [204, 108] on link "Tests" at bounding box center [254, 109] width 138 height 19
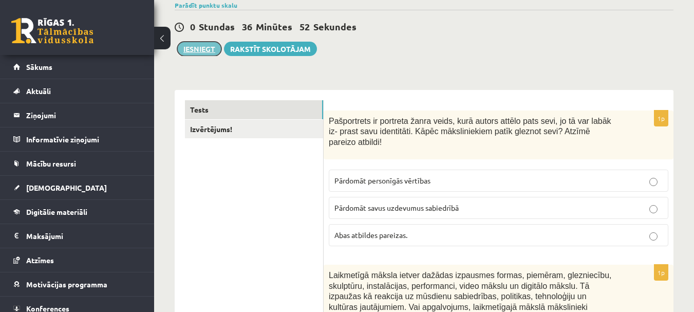
click at [202, 48] on button "Iesniegt" at bounding box center [199, 49] width 44 height 14
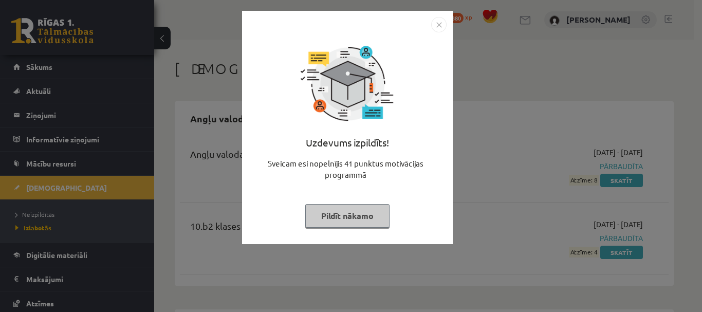
click at [347, 210] on button "Pildīt nākamo" at bounding box center [347, 216] width 84 height 24
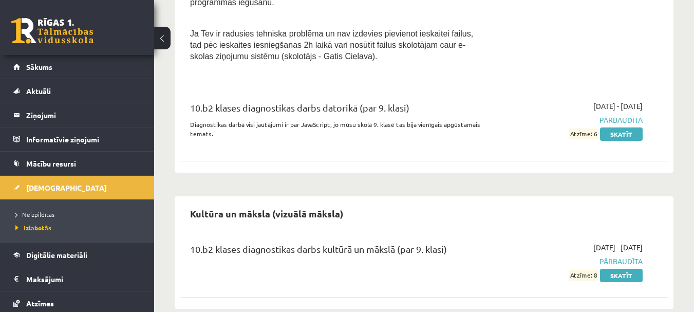
scroll to position [756, 0]
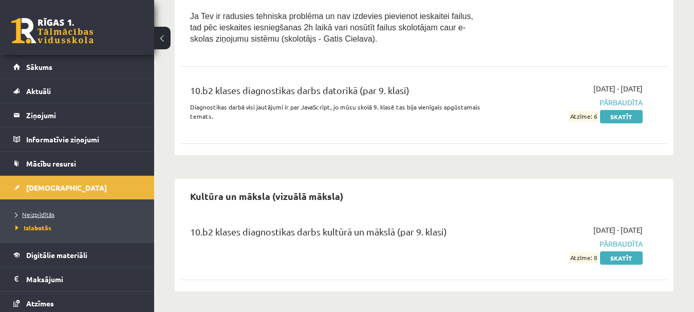
click at [33, 214] on span "Neizpildītās" at bounding box center [34, 214] width 39 height 8
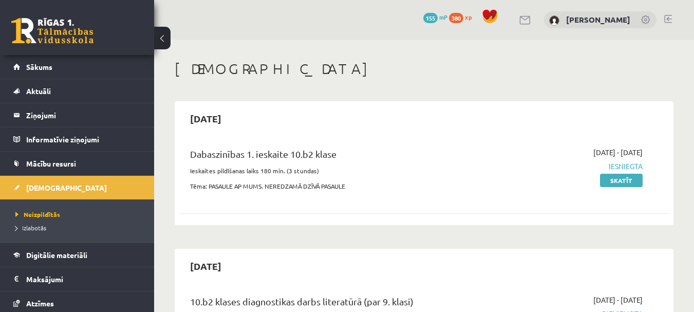
click at [668, 18] on link at bounding box center [668, 19] width 8 height 8
